Goal: Task Accomplishment & Management: Manage account settings

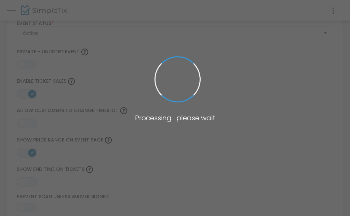
type input "Pasadena"
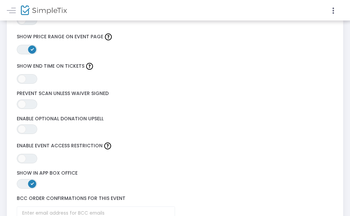
scroll to position [1045, 0]
click at [26, 158] on span "ON OFF" at bounding box center [27, 159] width 20 height 10
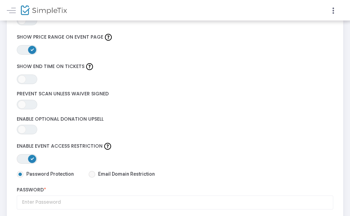
click at [91, 176] on label "Email Domain Restriction" at bounding box center [121, 173] width 66 height 7
click at [92, 178] on input "Email Domain Restriction" at bounding box center [92, 178] width 0 height 0
radio input "true"
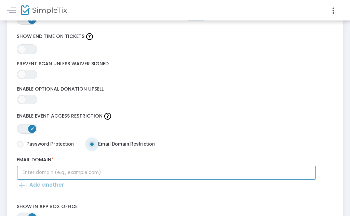
click at [27, 170] on input "text" at bounding box center [166, 173] width 299 height 14
click at [30, 175] on input "text" at bounding box center [166, 173] width 299 height 14
paste input "kevinr1718@gmail.com"
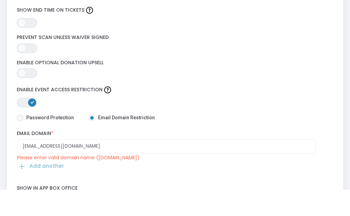
click at [27, 188] on td "Add another" at bounding box center [175, 196] width 317 height 17
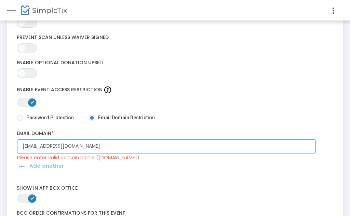
click at [218, 145] on input "kevinr1718@gmail.com" at bounding box center [166, 146] width 299 height 14
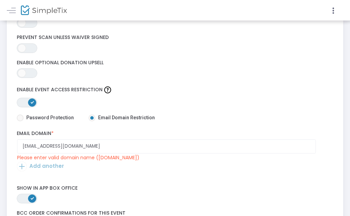
click at [220, 157] on td "Please enter valid domain name (example.com)" at bounding box center [168, 158] width 303 height 8
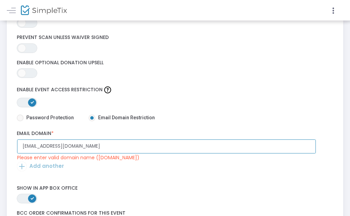
click at [230, 151] on input "kevinr1718@gmail.com" at bounding box center [166, 146] width 299 height 14
click at [229, 151] on input "kevinr1718@gmail.com" at bounding box center [166, 146] width 299 height 14
type input "k"
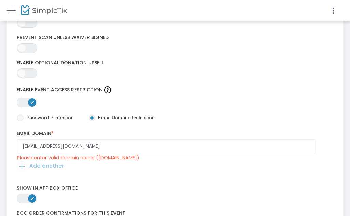
click at [263, 164] on td "Add another" at bounding box center [175, 169] width 317 height 17
click at [264, 184] on div "ON OFF Show in App Box Office" at bounding box center [174, 194] width 323 height 25
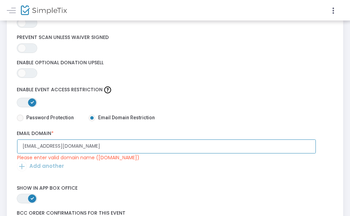
click at [270, 151] on input "Contact@joearagondesign.com" at bounding box center [166, 146] width 299 height 14
click at [131, 144] on input "Contact@joearagondesign.com" at bounding box center [166, 146] width 299 height 14
click at [136, 144] on input "Contact@joearagondesign.com" at bounding box center [166, 146] width 299 height 14
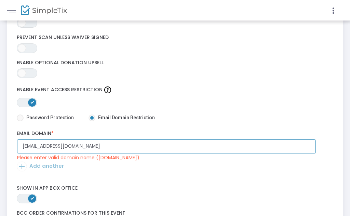
click at [202, 141] on input "Contact@joearagondesign.com" at bounding box center [166, 146] width 299 height 14
click at [201, 140] on input "Contact@joearagondesign.com" at bounding box center [166, 146] width 299 height 14
click at [197, 145] on input "Contact@joearagondesign.com" at bounding box center [166, 146] width 299 height 14
click at [201, 142] on input "Contact@joearagondesign.com" at bounding box center [166, 146] width 299 height 14
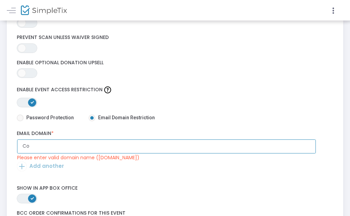
type input "C"
click at [196, 142] on input "text" at bounding box center [166, 146] width 299 height 14
paste input "kevinr1718@gmail.com"
type input "kevinr1718@gmail.com"
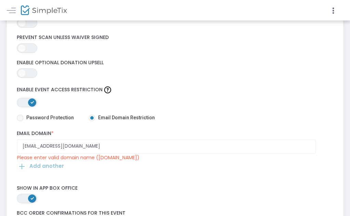
click at [42, 161] on td "Add another" at bounding box center [175, 169] width 317 height 17
click at [30, 171] on td "Add another" at bounding box center [175, 169] width 317 height 17
click at [34, 166] on td "Add another" at bounding box center [175, 169] width 317 height 17
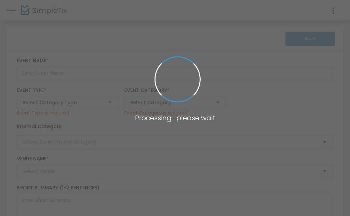
type input "Primal presents: WET DOG #2 21+"
type textarea "After our first Wet Dog was so successful, we have decided to throw another one…"
type input "Buy Tickets"
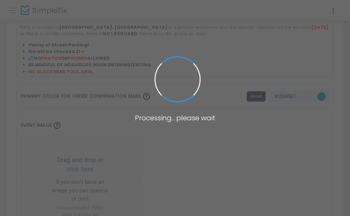
type input "Pasadena"
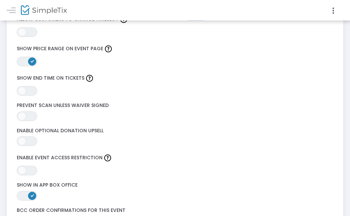
scroll to position [1063, 0]
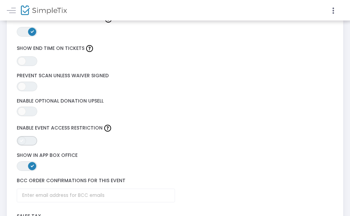
click at [25, 136] on span "ON OFF" at bounding box center [27, 141] width 20 height 10
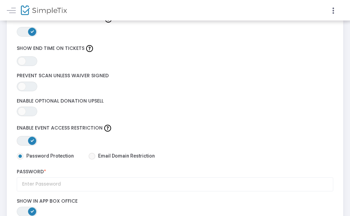
click at [90, 155] on span at bounding box center [91, 156] width 7 height 7
click at [92, 160] on input "Email Domain Restriction" at bounding box center [92, 160] width 0 height 0
radio input "true"
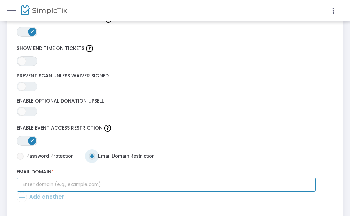
click at [93, 185] on input "text" at bounding box center [166, 185] width 299 height 14
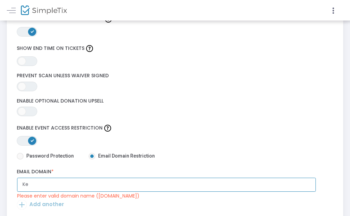
type input "K"
type input "E"
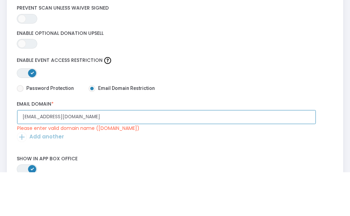
scroll to position [1088, 0]
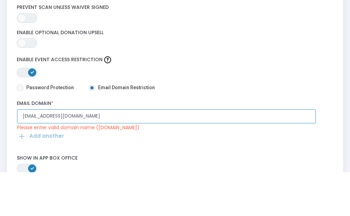
click at [260, 153] on input "Kevinr1718@gmail.com" at bounding box center [166, 160] width 299 height 14
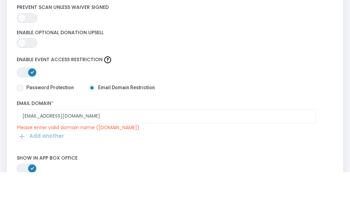
click at [273, 195] on div "ON OFF Show in App Box Office" at bounding box center [174, 207] width 323 height 25
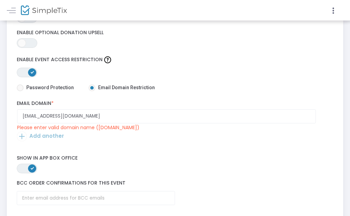
click at [120, 136] on td "Add another" at bounding box center [175, 139] width 317 height 17
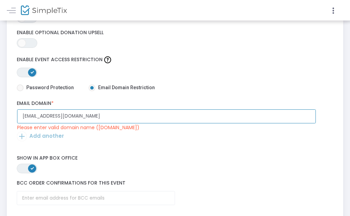
click at [144, 120] on input "Kevinr1718@gmail.com" at bounding box center [166, 116] width 299 height 14
click at [149, 118] on input "Kevinr1718@gmail.com" at bounding box center [166, 116] width 299 height 14
click at [150, 117] on input "Kevinr1718@gmail.com" at bounding box center [166, 116] width 299 height 14
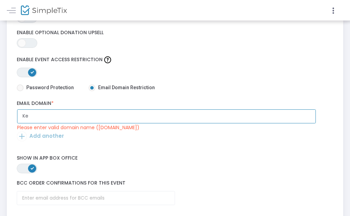
type input "K"
type input "G"
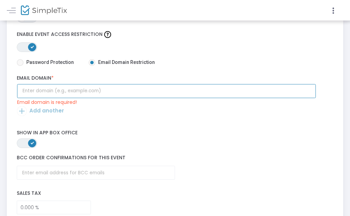
scroll to position [1113, 0]
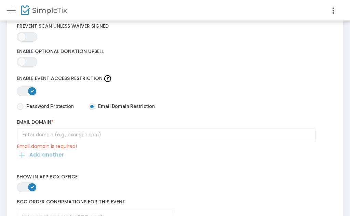
click at [110, 74] on div "ON OFF Enable Event Access Restriction" at bounding box center [174, 84] width 323 height 23
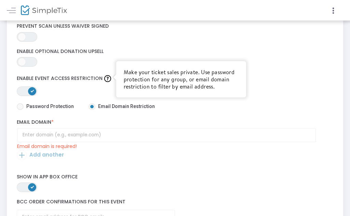
click at [105, 79] on img at bounding box center [107, 78] width 7 height 7
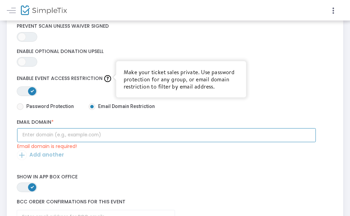
click at [176, 132] on input "text" at bounding box center [166, 135] width 299 height 14
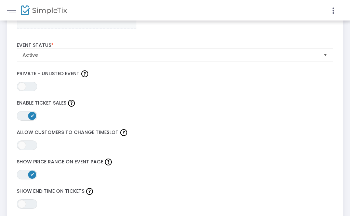
scroll to position [920, 0]
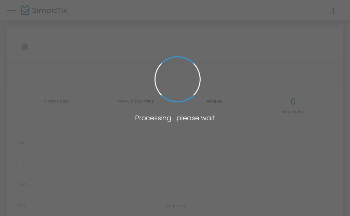
type input "[URL][DOMAIN_NAME]"
